Goal: Information Seeking & Learning: Find specific fact

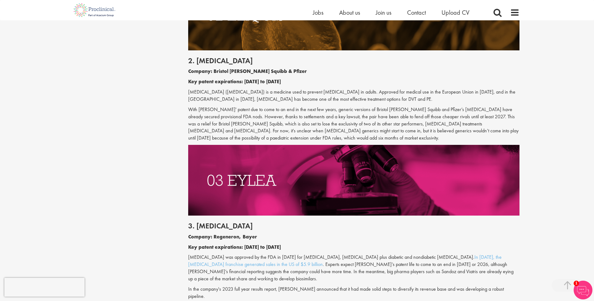
scroll to position [657, 0]
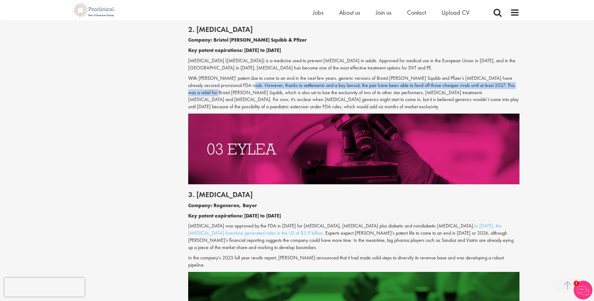
drag, startPoint x: 222, startPoint y: 84, endPoint x: 515, endPoint y: 86, distance: 292.7
click at [515, 86] on p "With [PERSON_NAME]' patent due to come to an end in the next few years, generic…" at bounding box center [353, 93] width 331 height 36
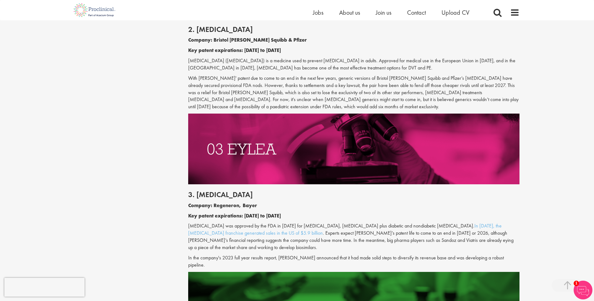
click at [365, 94] on p "With [PERSON_NAME]' patent due to come to an end in the next few years, generic…" at bounding box center [353, 93] width 331 height 36
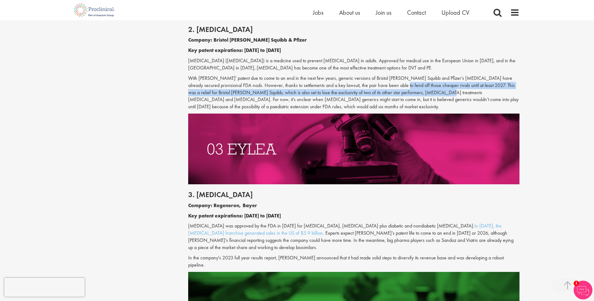
drag, startPoint x: 412, startPoint y: 93, endPoint x: 372, endPoint y: 86, distance: 40.6
click at [372, 86] on p "With [PERSON_NAME]' patent due to come to an end in the next few years, generic…" at bounding box center [353, 93] width 331 height 36
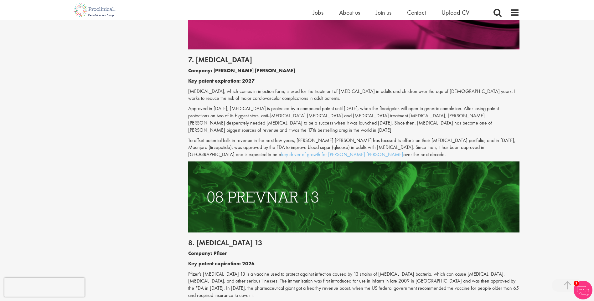
scroll to position [1440, 0]
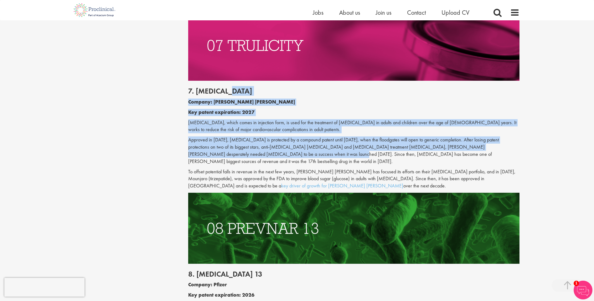
drag, startPoint x: 252, startPoint y: 68, endPoint x: 241, endPoint y: 125, distance: 58.0
click at [241, 125] on div "7. [MEDICAL_DATA] Company: [PERSON_NAME] [PERSON_NAME] Key patent expiration: 2…" at bounding box center [353, 137] width 341 height 112
click at [241, 136] on p "Approved in [DATE], [MEDICAL_DATA] is protected by a compound patent until [DAT…" at bounding box center [353, 150] width 331 height 28
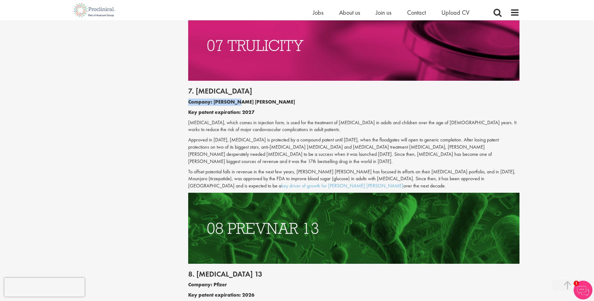
drag, startPoint x: 222, startPoint y: 74, endPoint x: 177, endPoint y: 69, distance: 44.5
click at [269, 132] on div "7. [MEDICAL_DATA] Company: [PERSON_NAME] [PERSON_NAME] Key patent expiration: 2…" at bounding box center [353, 137] width 341 height 112
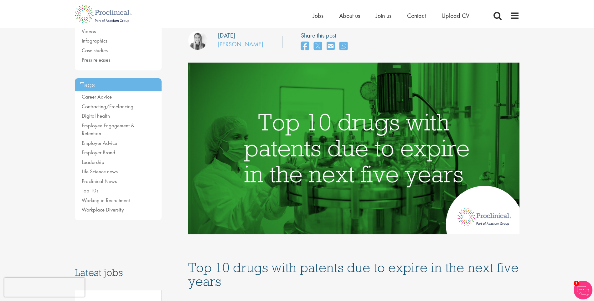
scroll to position [0, 0]
